Goal: Find specific page/section: Find specific page/section

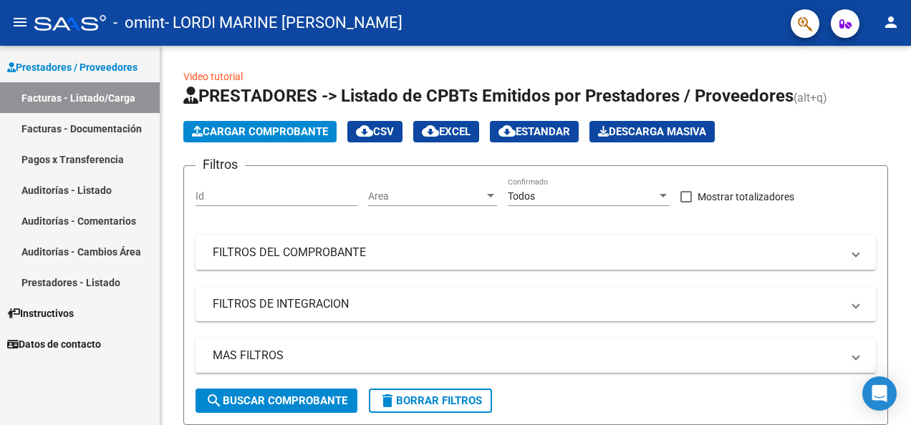
click at [58, 126] on link "Facturas - Documentación" at bounding box center [80, 128] width 160 height 31
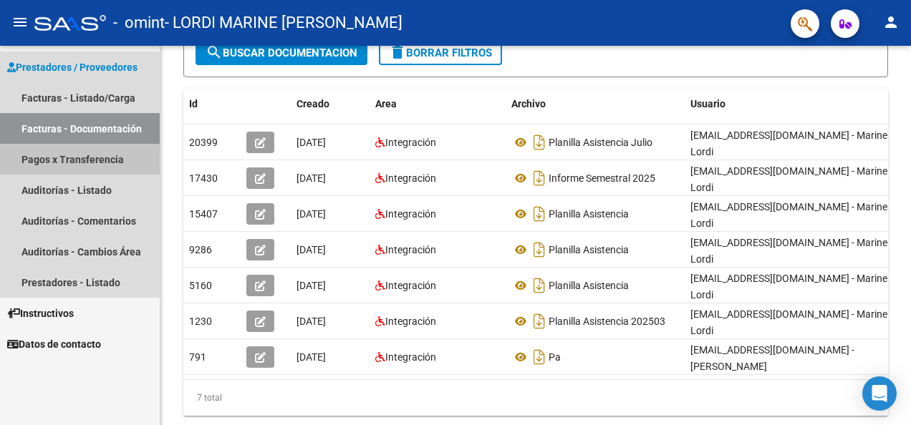
click at [62, 158] on link "Pagos x Transferencia" at bounding box center [80, 159] width 160 height 31
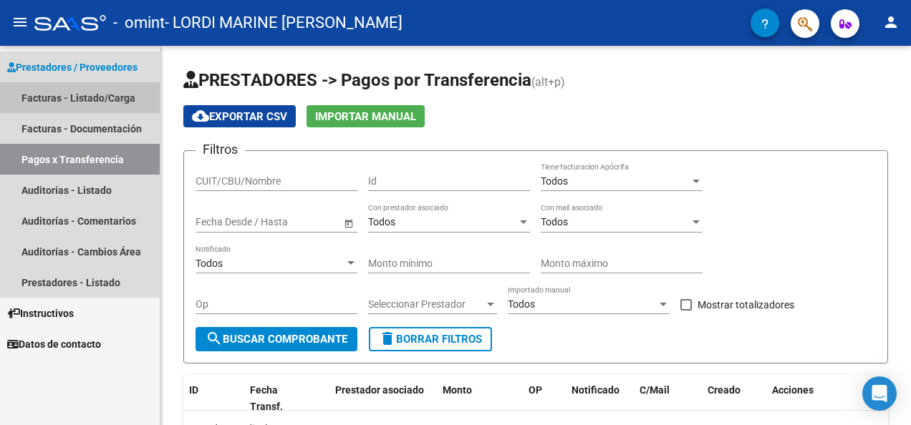
click at [48, 97] on link "Facturas - Listado/Carga" at bounding box center [80, 97] width 160 height 31
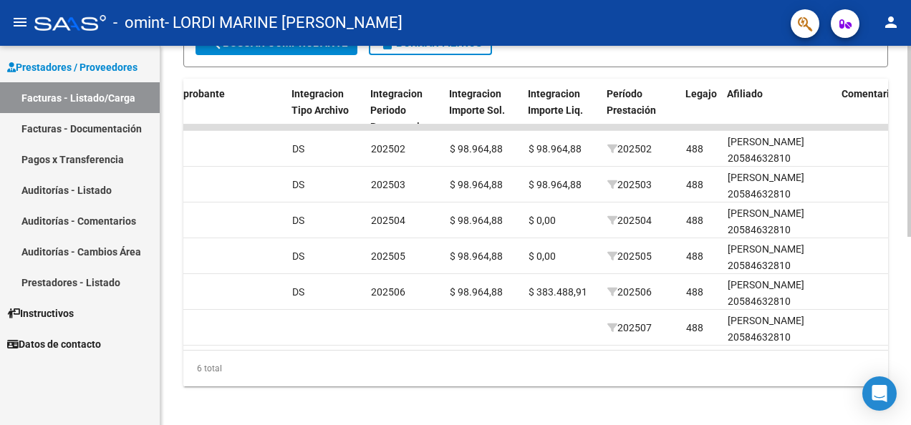
scroll to position [0, 1438]
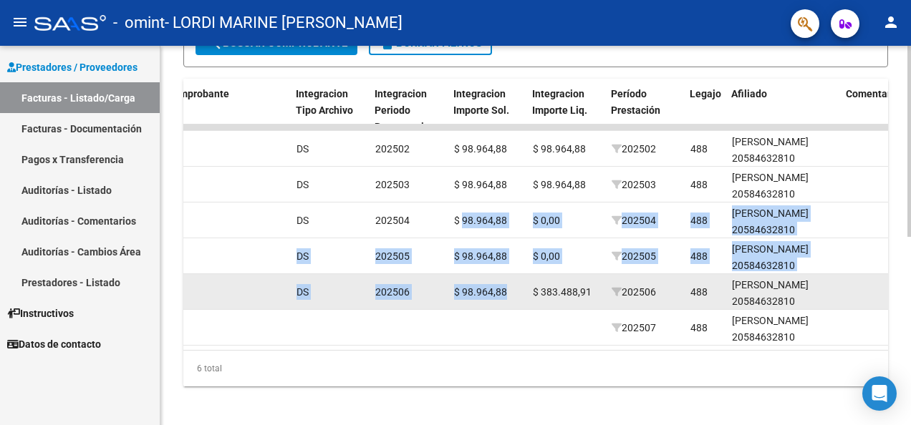
drag, startPoint x: 460, startPoint y: 215, endPoint x: 507, endPoint y: 293, distance: 90.9
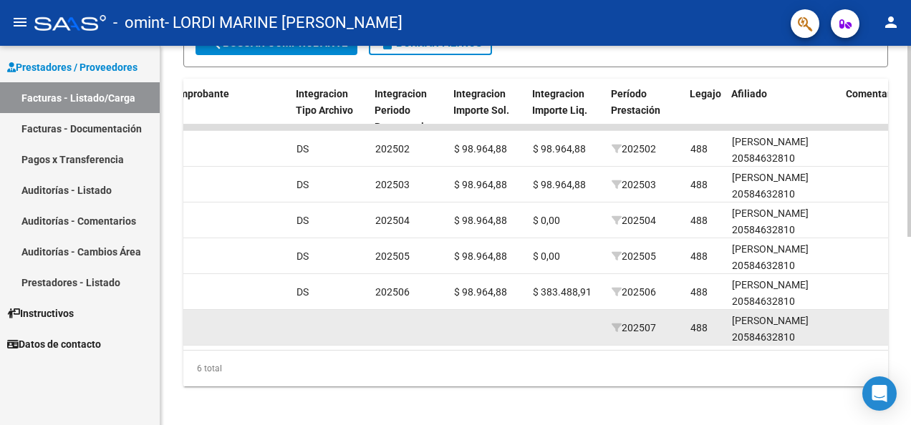
drag, startPoint x: 507, startPoint y: 293, endPoint x: 498, endPoint y: 327, distance: 35.4
click at [498, 327] on datatable-body-cell at bounding box center [487, 327] width 79 height 35
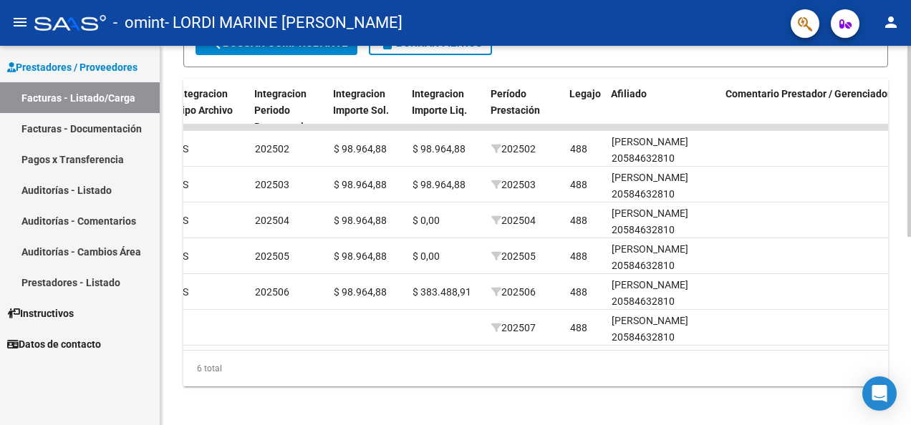
scroll to position [0, 1412]
